Goal: Information Seeking & Learning: Check status

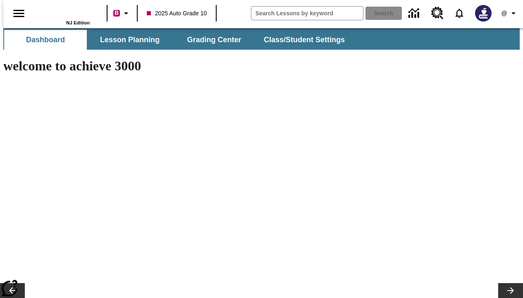
type input "-1"
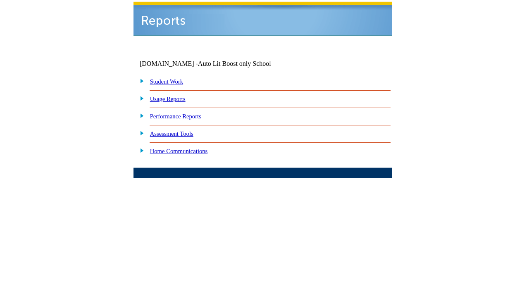
click at [181, 113] on link "Performance Reports" at bounding box center [175, 116] width 51 height 7
click at [0, 0] on link "How are my students performing on standards?" at bounding box center [0, 0] width 0 height 0
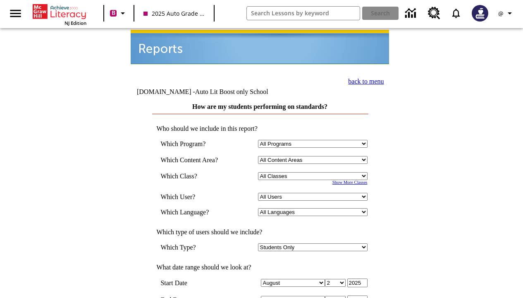
click at [341, 180] on link "Show More Classes" at bounding box center [349, 182] width 35 height 5
select select
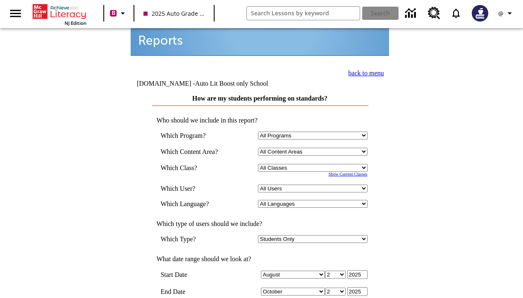
scroll to position [11, 0]
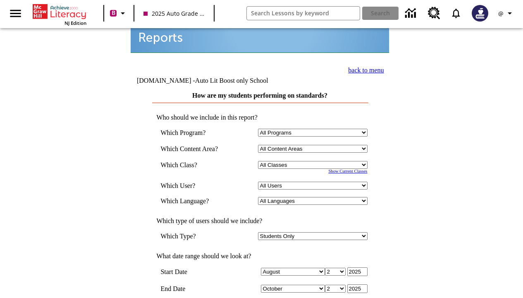
click at [351, 169] on link "Show Current Classes" at bounding box center [347, 171] width 39 height 5
select select
